Goal: Information Seeking & Learning: Learn about a topic

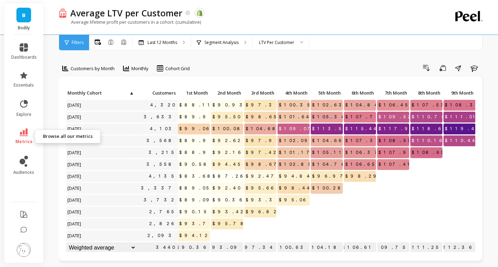
click at [26, 131] on icon at bounding box center [24, 133] width 8 height 8
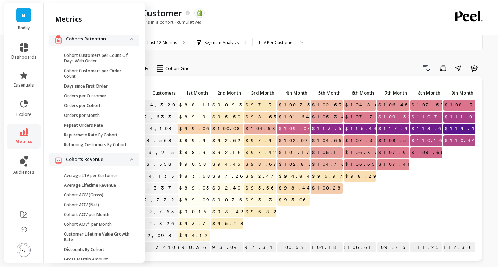
scroll to position [23, 0]
click at [101, 141] on link "Repurchase Rate By Cohort" at bounding box center [99, 136] width 79 height 10
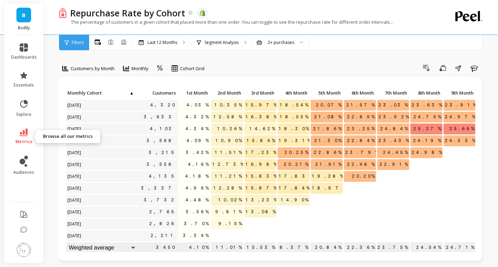
click at [23, 133] on icon at bounding box center [24, 133] width 8 height 8
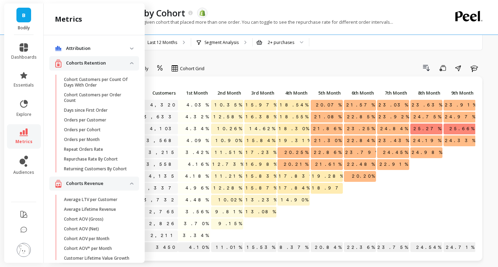
scroll to position [23, 0]
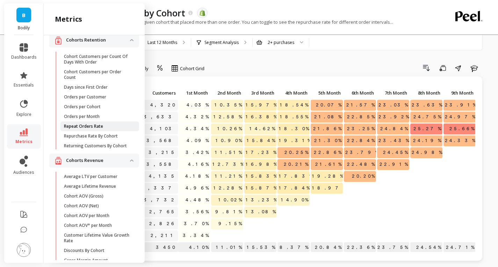
click at [81, 125] on p "Repeat Orders Rate" at bounding box center [83, 127] width 39 height 6
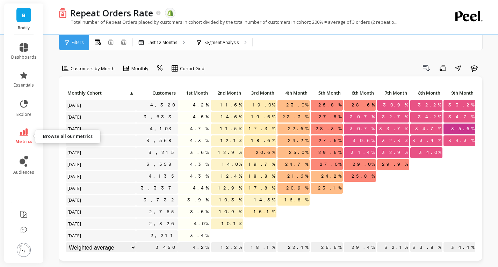
click at [24, 136] on icon at bounding box center [24, 133] width 8 height 8
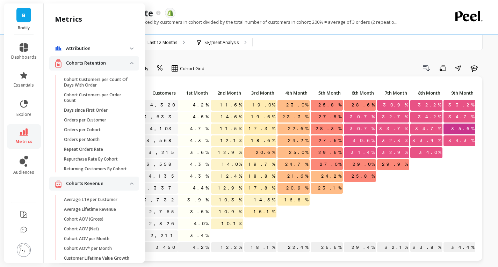
scroll to position [23, 0]
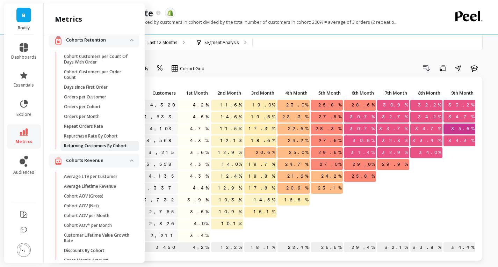
click at [94, 145] on p "Returning Customers By Cohort" at bounding box center [95, 146] width 63 height 6
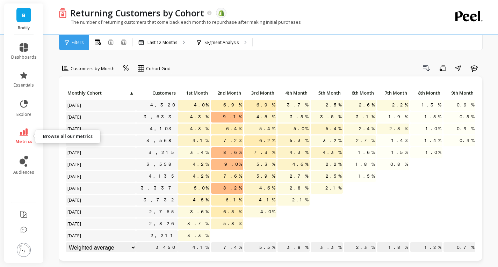
click at [21, 134] on icon at bounding box center [24, 133] width 8 height 8
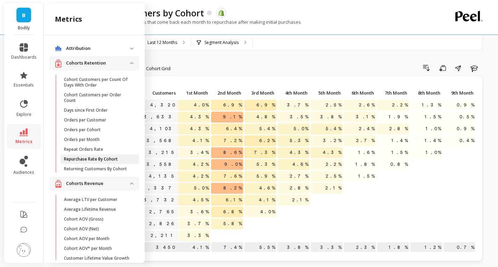
click at [90, 163] on link "Repurchase Rate By Cohort" at bounding box center [99, 160] width 79 height 10
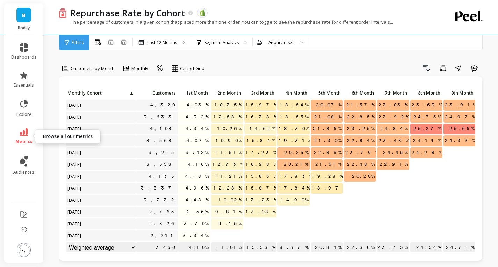
click at [26, 133] on icon at bounding box center [24, 133] width 8 height 8
